Goal: Obtain resource: Download file/media

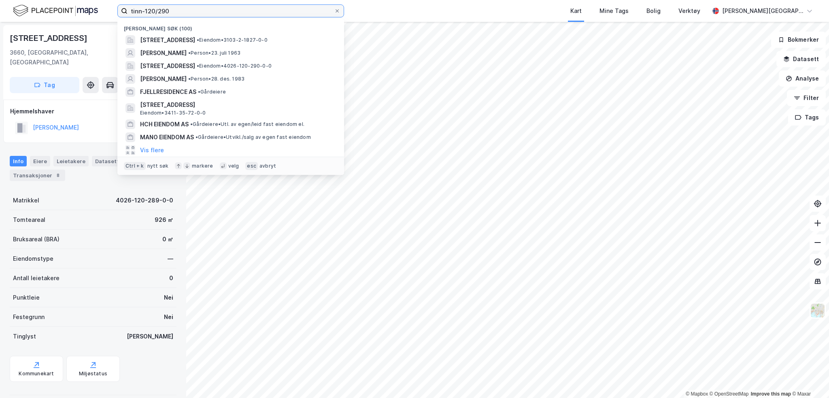
click at [181, 8] on input "tinn-120/290" at bounding box center [230, 11] width 206 height 12
drag, startPoint x: 103, startPoint y: -1, endPoint x: -32, endPoint y: -10, distance: 135.9
click at [0, 0] on html "tinn-120/290 Nylige søk (100) [STREET_ADDRESS][PERSON_NAME] • Eiendom • 3103-2-…" at bounding box center [414, 199] width 829 height 398
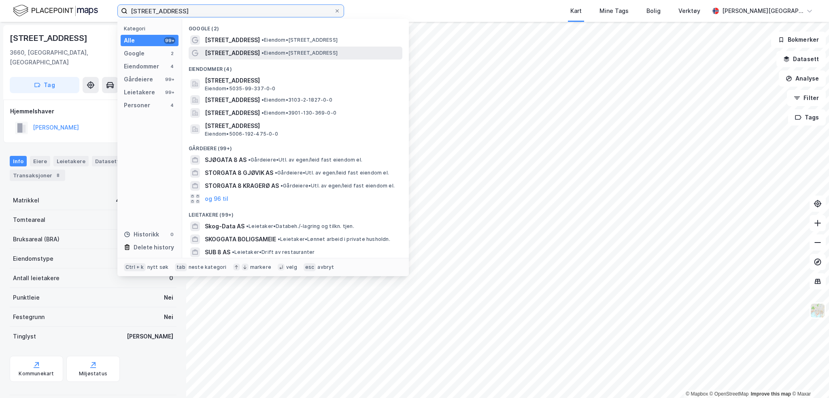
type input "[STREET_ADDRESS]"
click at [266, 49] on div "[STREET_ADDRESS] • Eiendom • [STREET_ADDRESS]" at bounding box center [303, 53] width 196 height 10
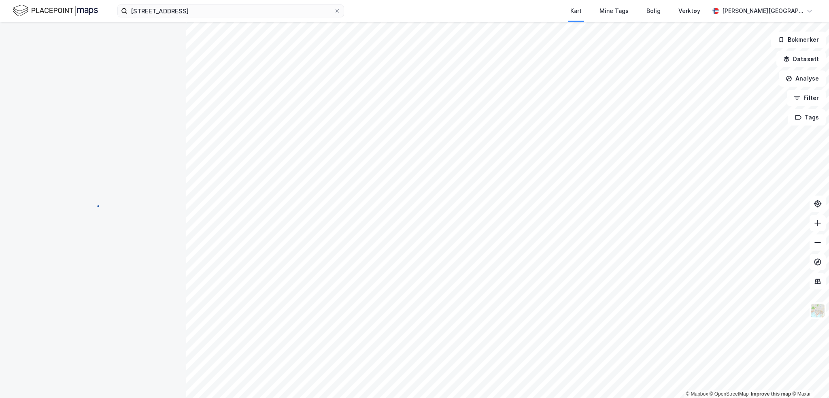
scroll to position [52, 0]
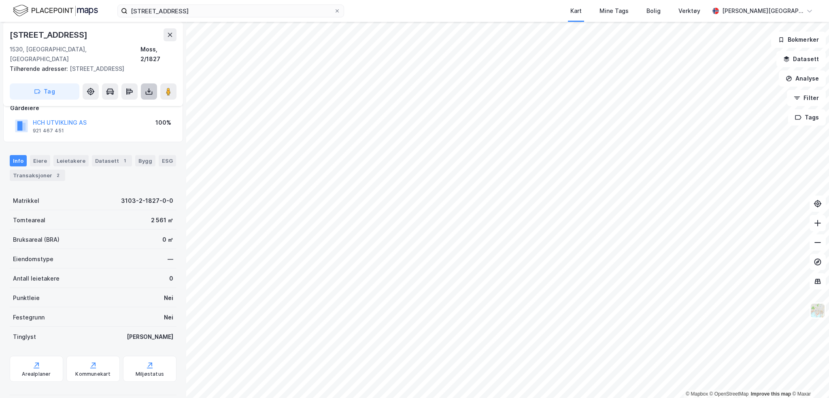
click at [149, 86] on button at bounding box center [149, 91] width 16 height 16
click at [128, 104] on div "Last ned grunnbok" at bounding box center [108, 107] width 47 height 6
